Goal: Task Accomplishment & Management: Manage account settings

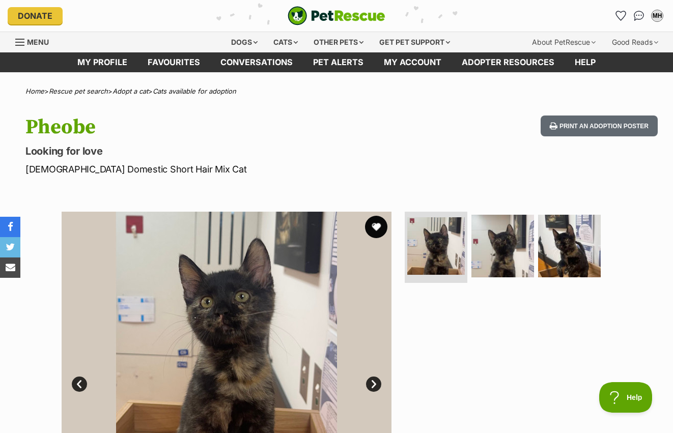
drag, startPoint x: 384, startPoint y: 223, endPoint x: 383, endPoint y: 229, distance: 5.7
click at [384, 225] on button "favourite" at bounding box center [376, 227] width 22 height 22
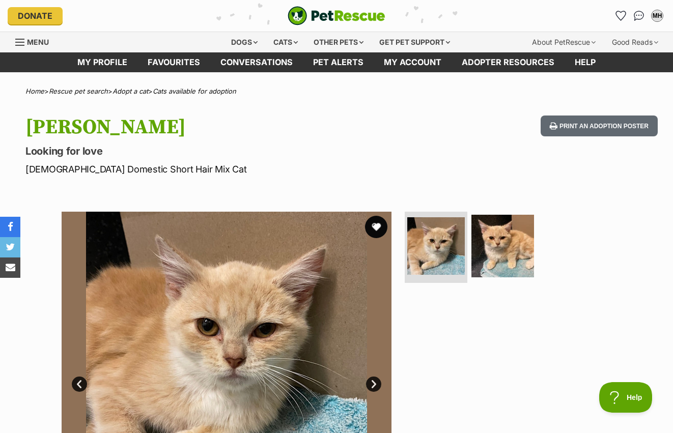
click at [371, 229] on button "favourite" at bounding box center [376, 227] width 22 height 22
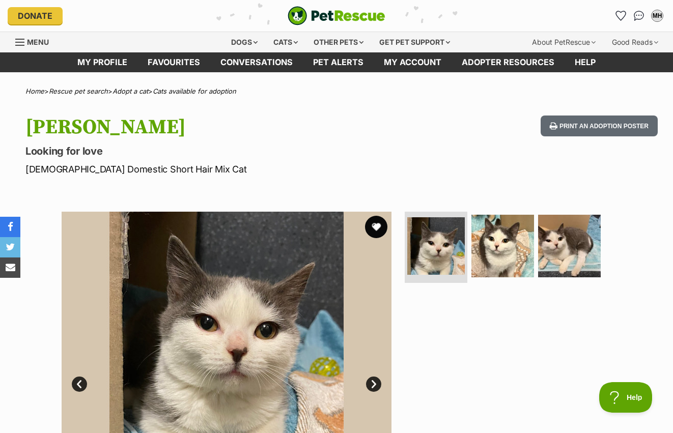
click at [372, 234] on button "favourite" at bounding box center [376, 227] width 22 height 22
